Goal: Obtain resource: Download file/media

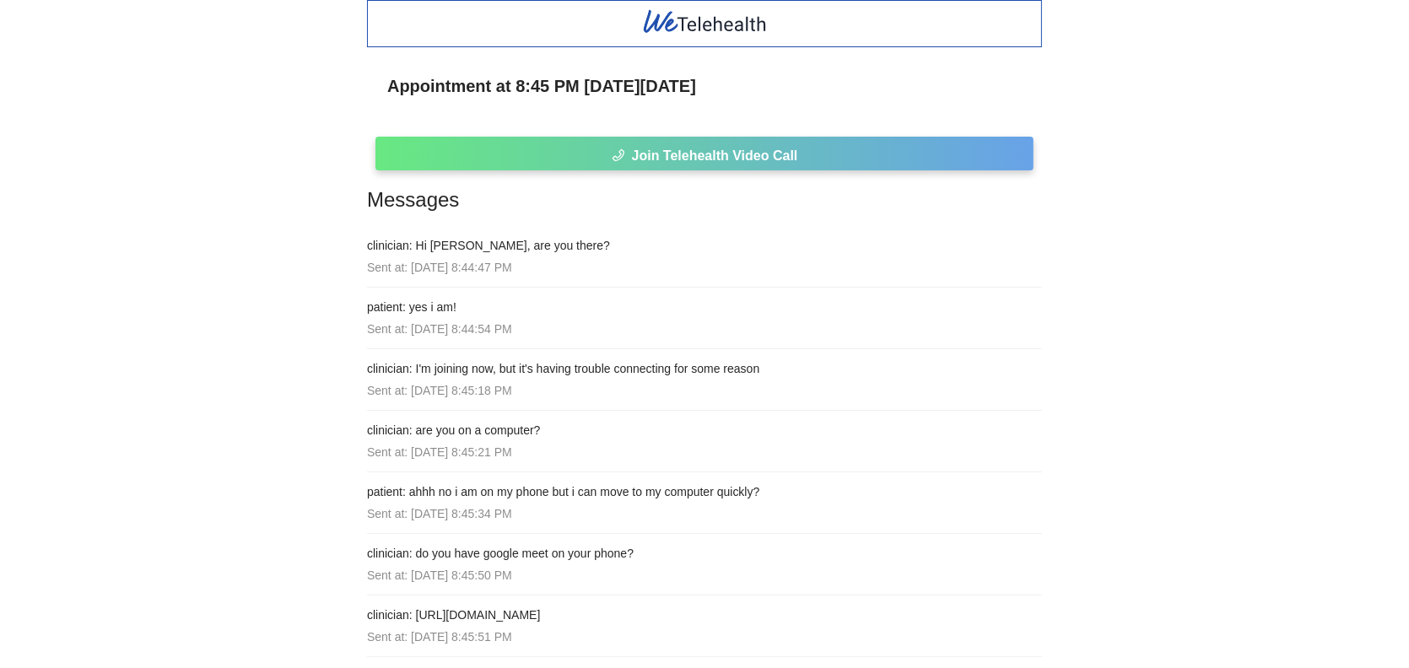
click at [617, 157] on icon "phone" at bounding box center [618, 155] width 12 height 12
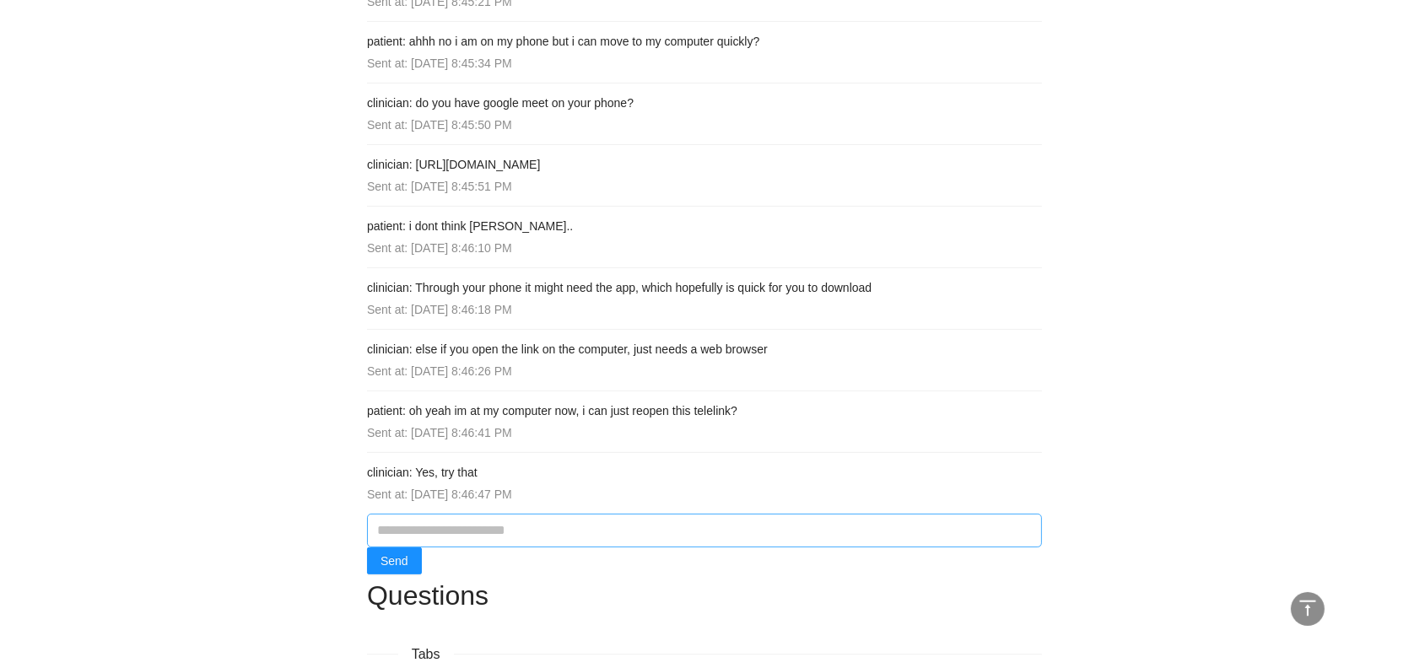
scroll to position [591, 0]
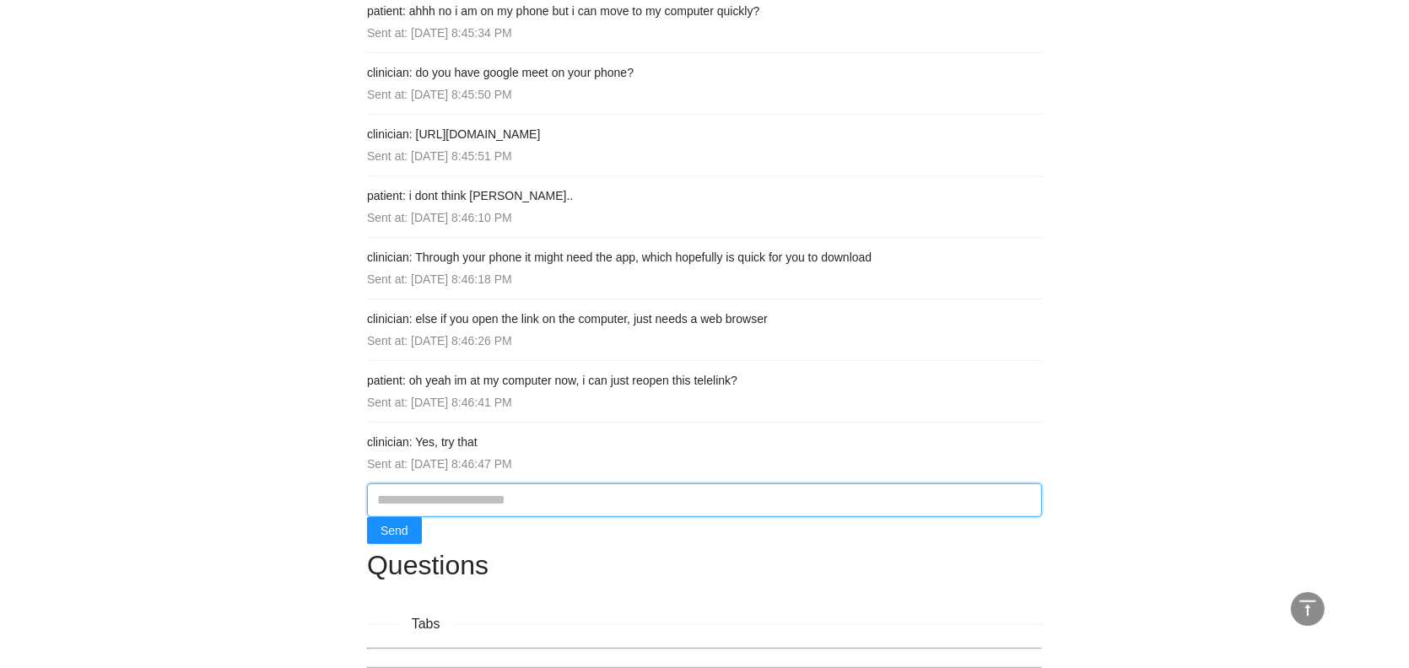
click at [699, 506] on input "text" at bounding box center [704, 500] width 675 height 34
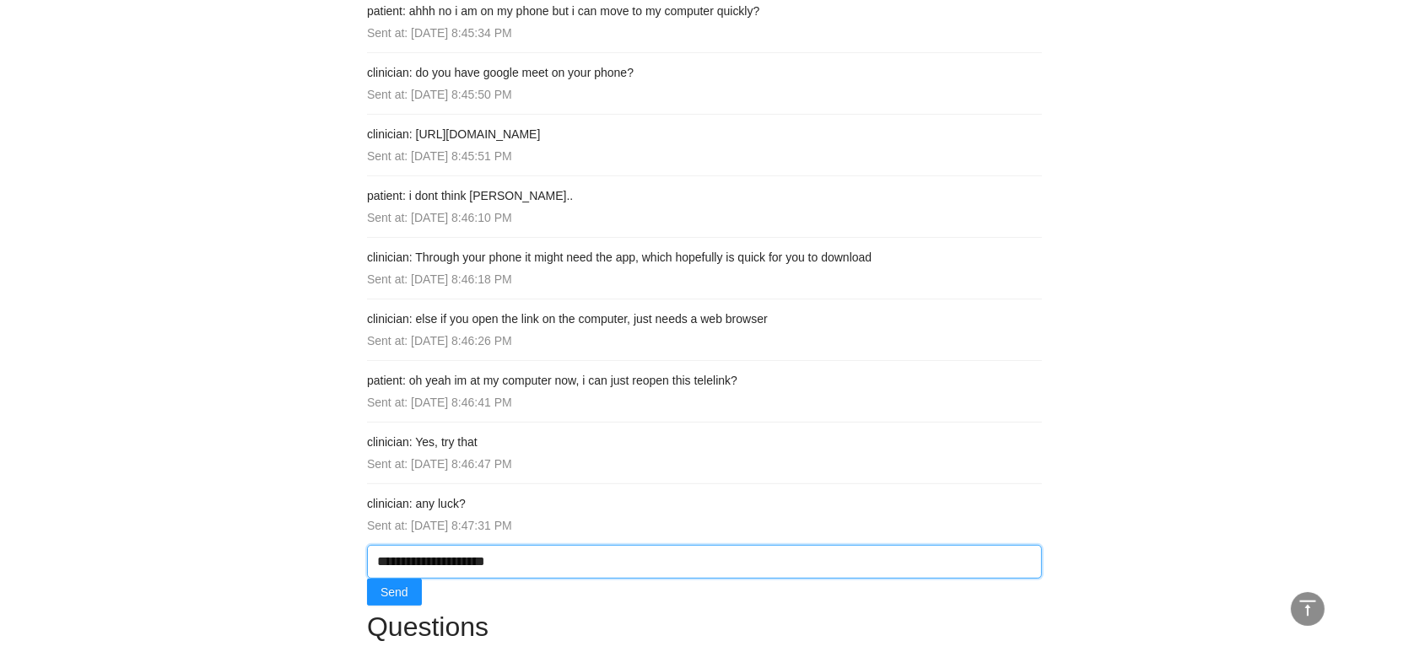
type input "**********"
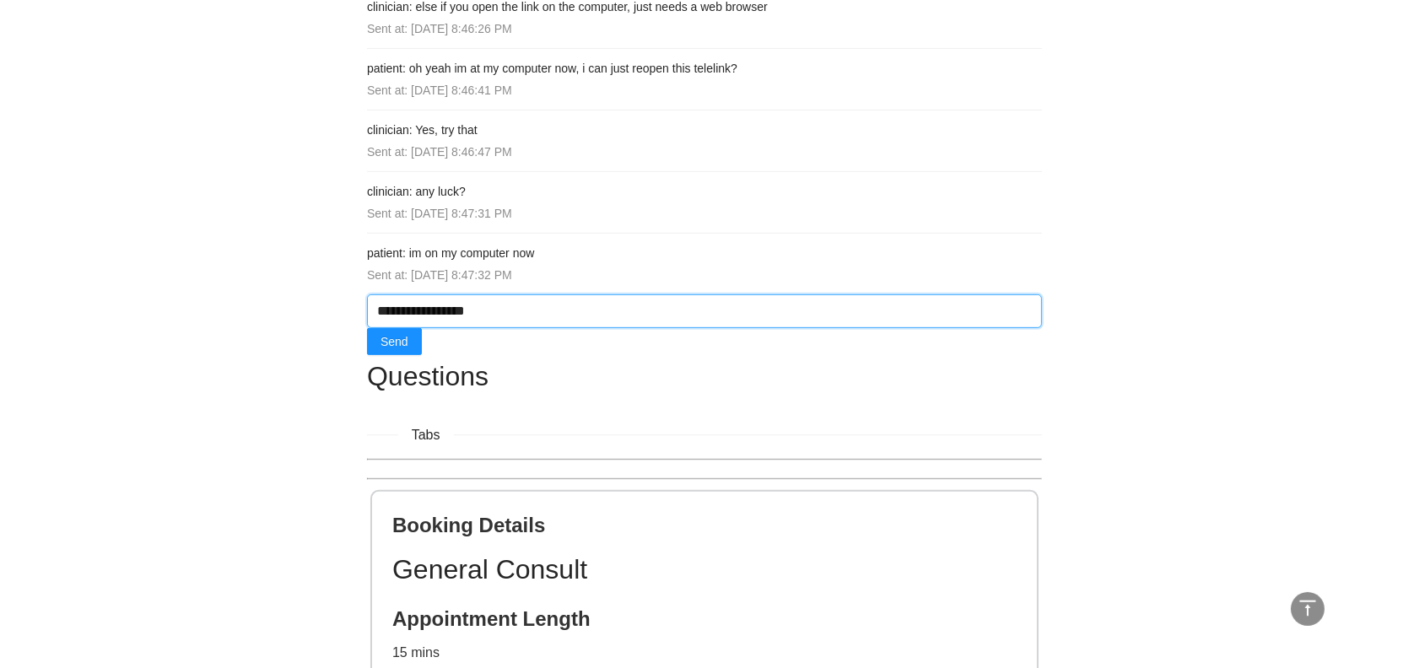
scroll to position [928, 0]
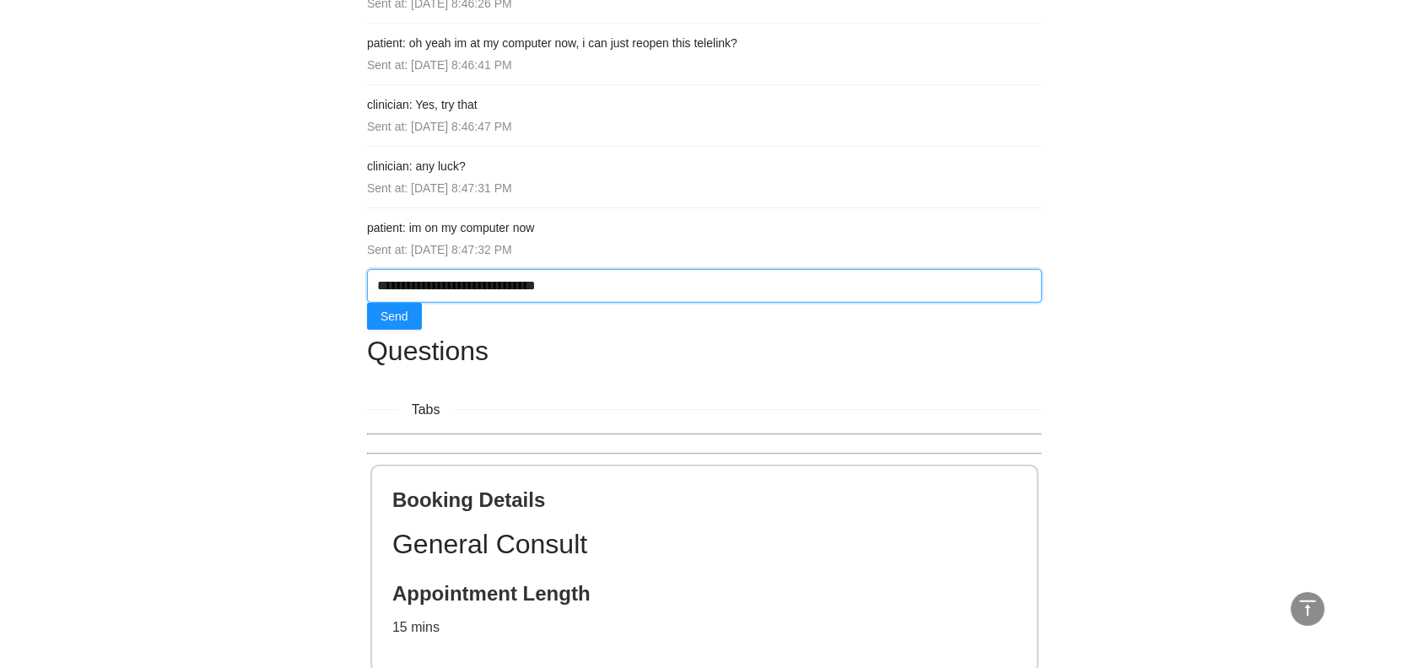
type input "**********"
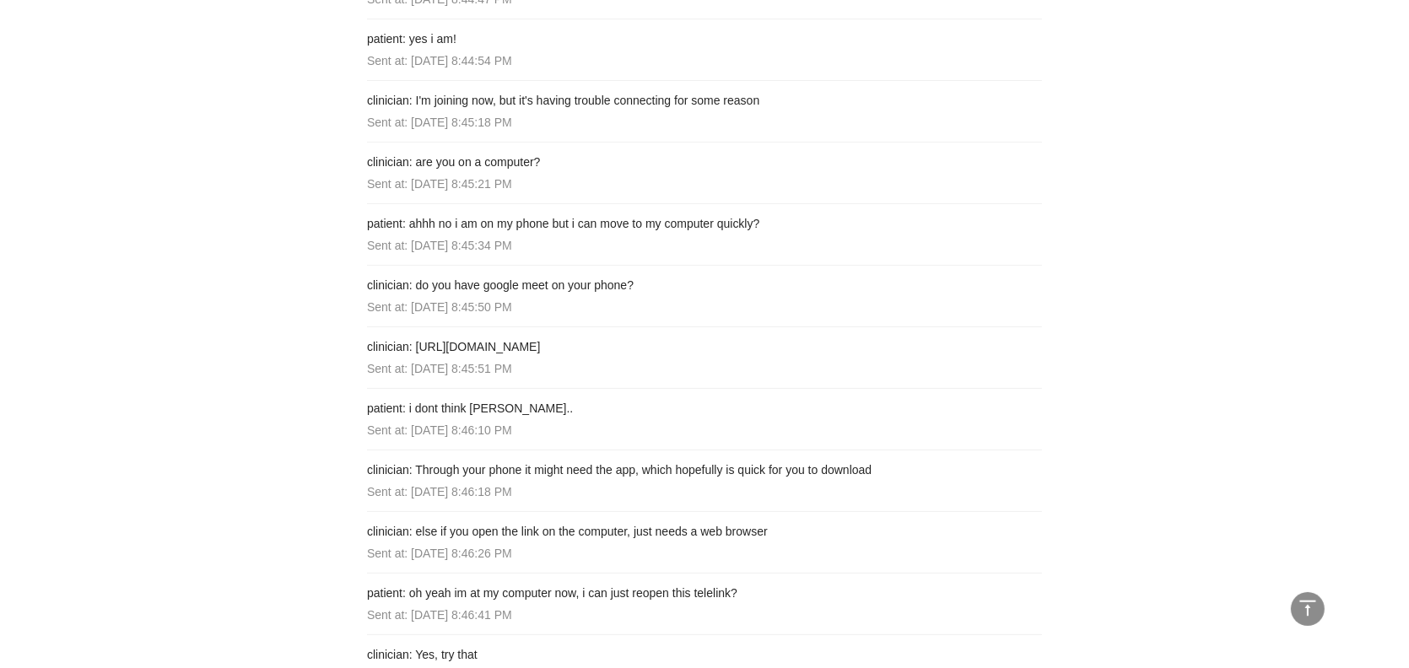
scroll to position [337, 0]
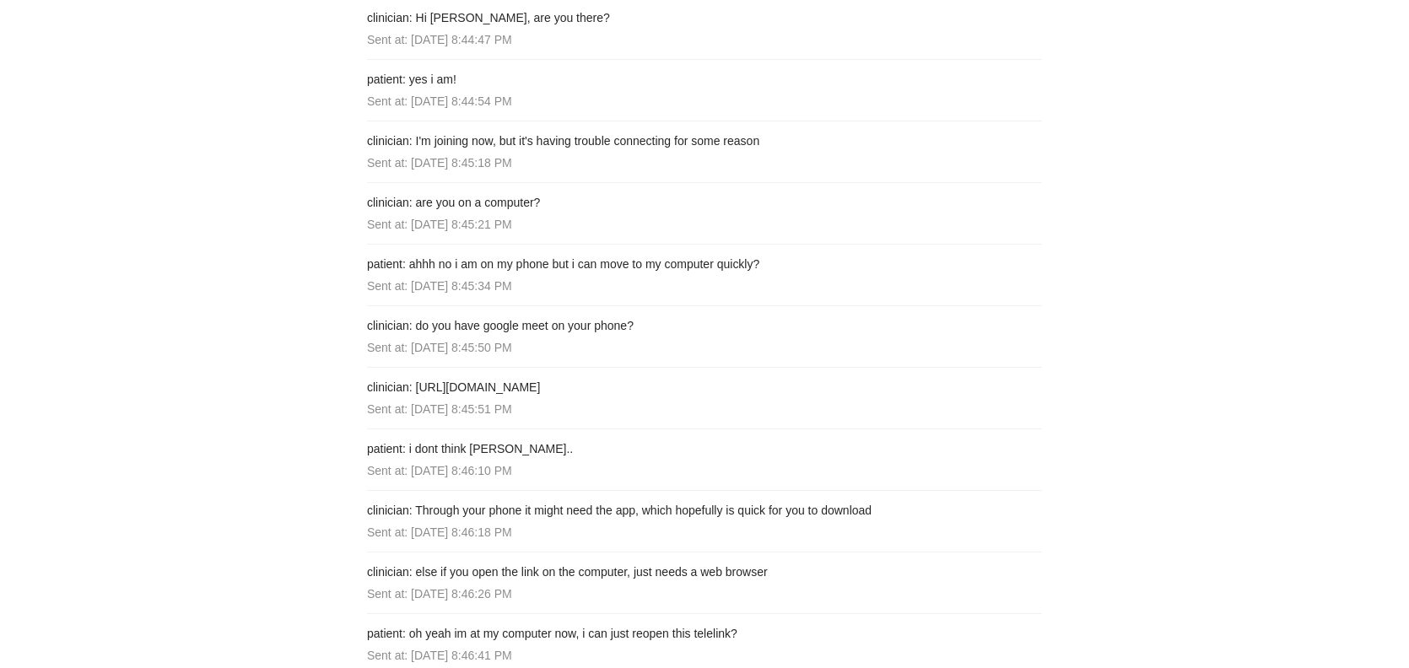
drag, startPoint x: 415, startPoint y: 379, endPoint x: 637, endPoint y: 376, distance: 221.9
click at [637, 378] on h4 "clinician: [URL][DOMAIN_NAME]" at bounding box center [704, 387] width 675 height 19
copy h4 "[URL][DOMAIN_NAME]"
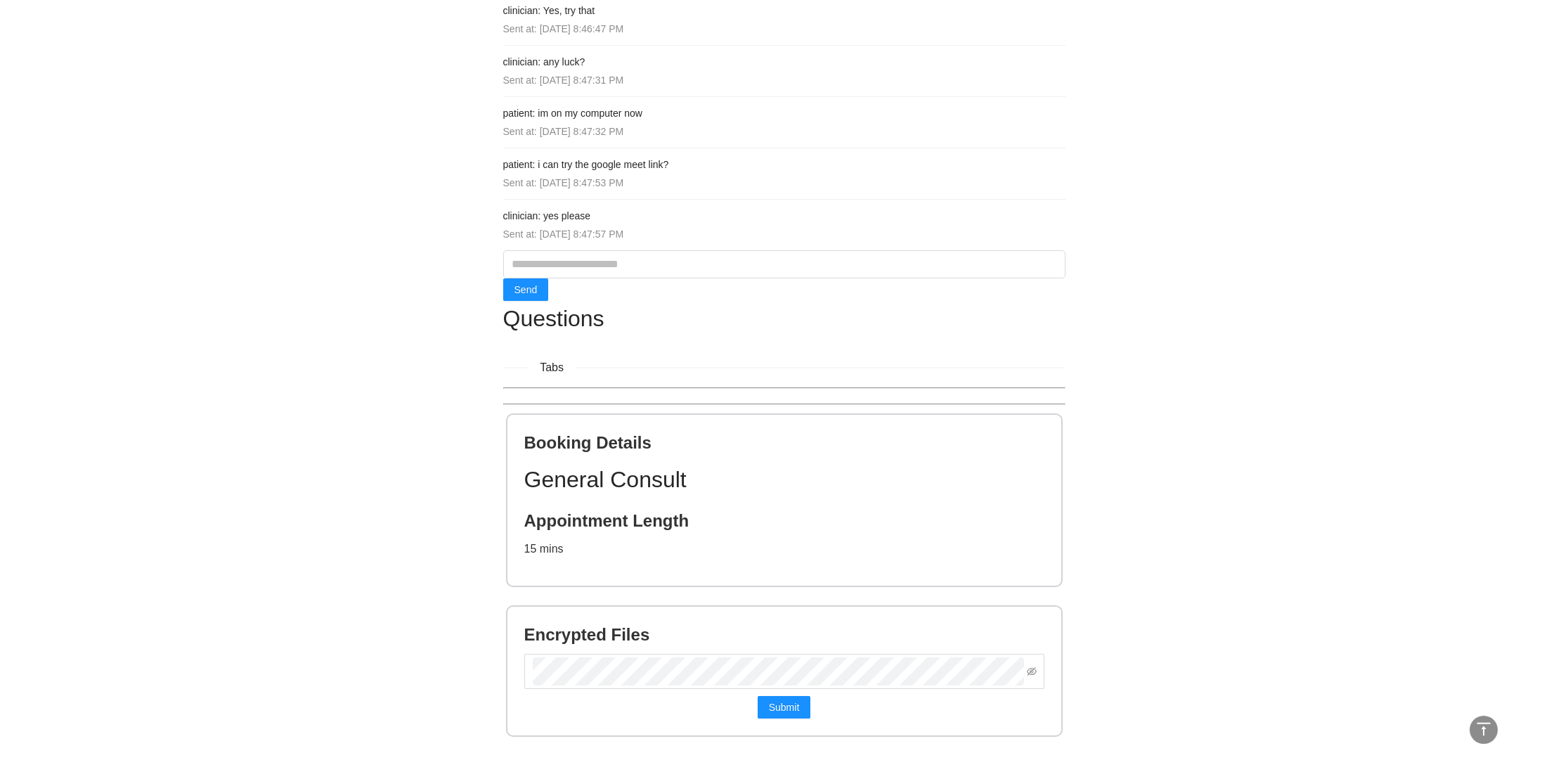
scroll to position [759, 0]
click at [757, 695] on button "Submit" at bounding box center [784, 706] width 53 height 22
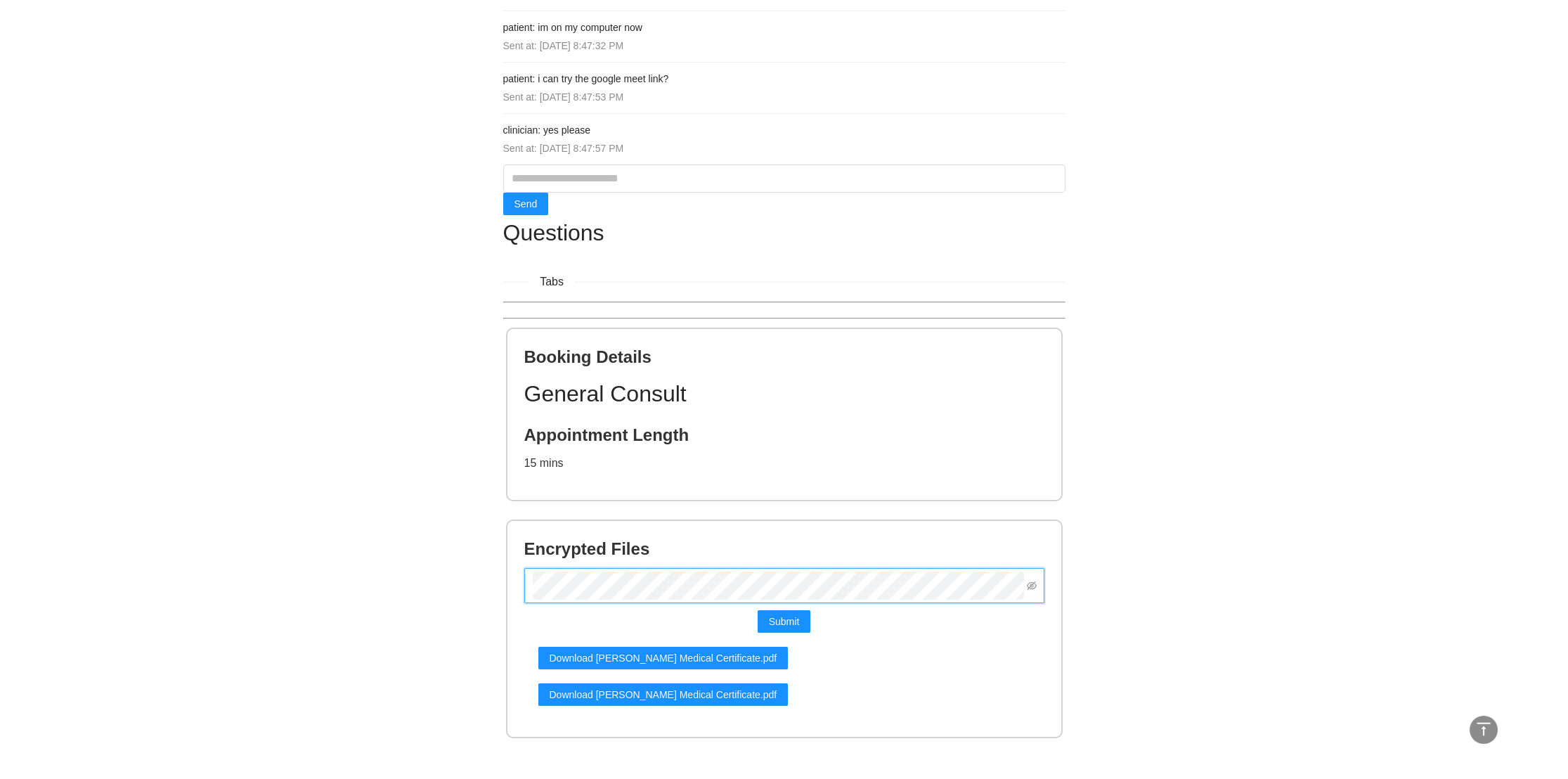
scroll to position [846, 0]
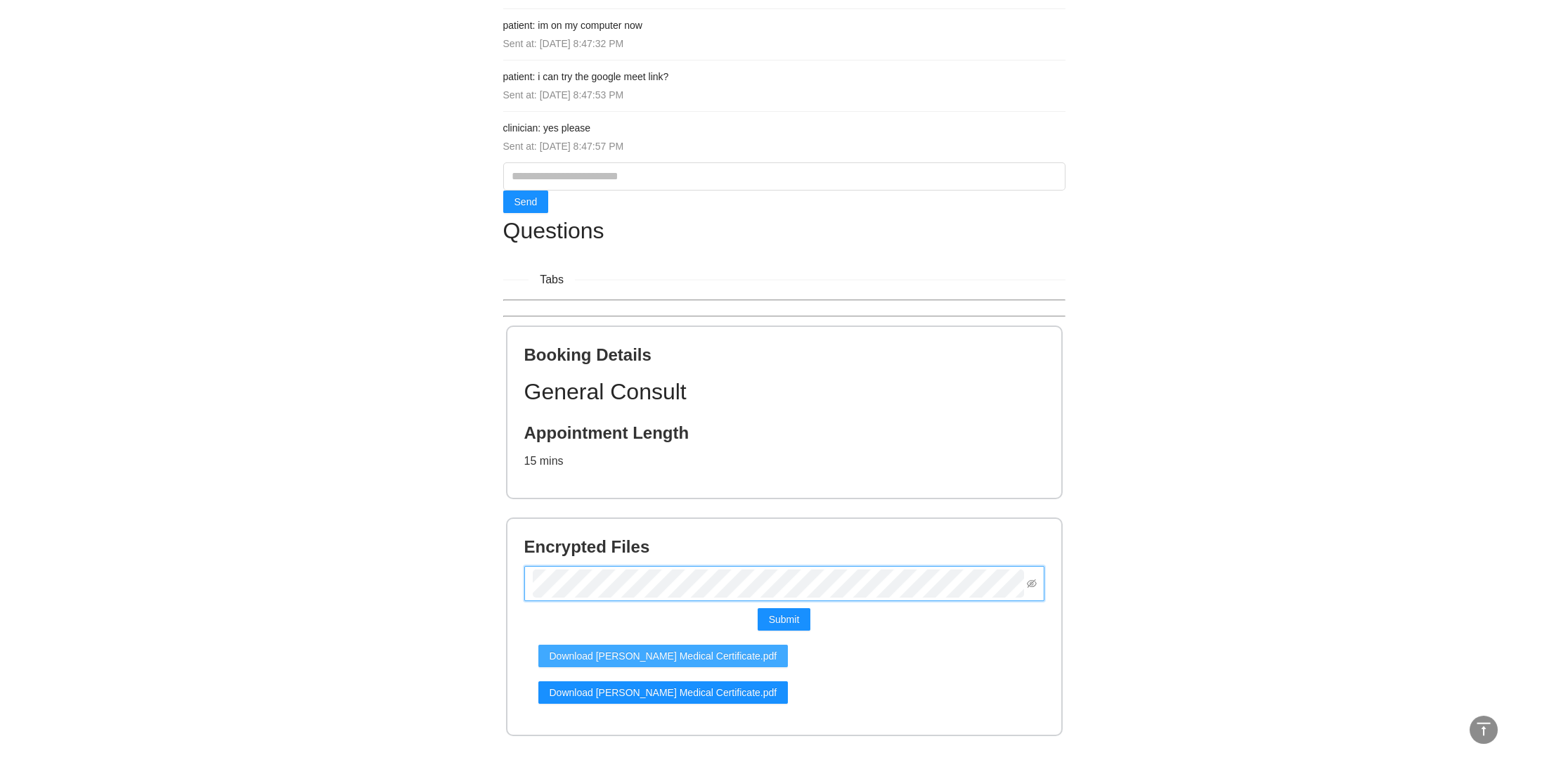
click at [679, 656] on span "Download Chloe Weiler Medical Certificate.pdf" at bounding box center [663, 656] width 227 height 16
click at [637, 722] on span "Download wender (2).pdf" at bounding box center [629, 729] width 159 height 16
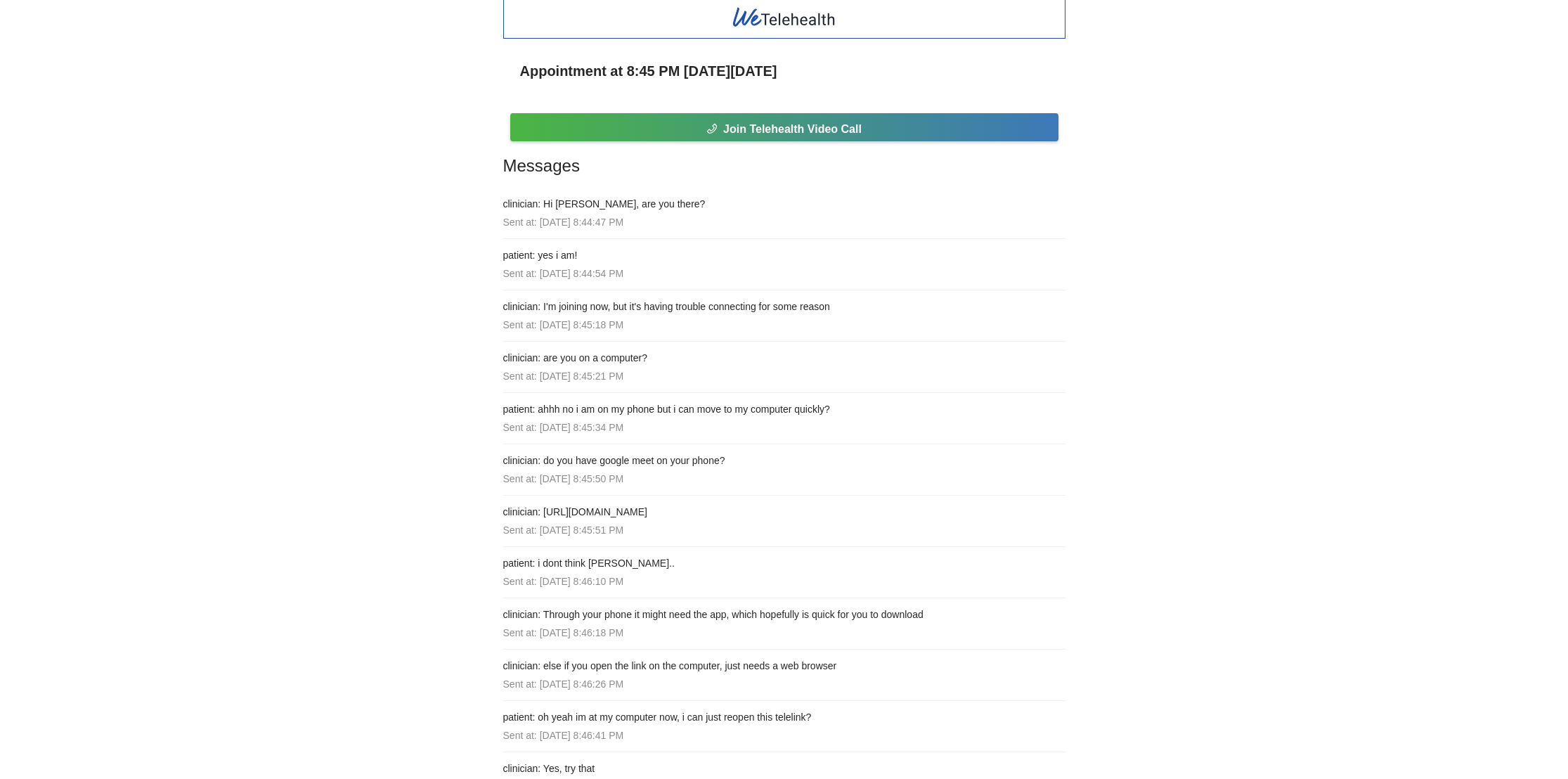
scroll to position [0, 0]
